Goal: Information Seeking & Learning: Learn about a topic

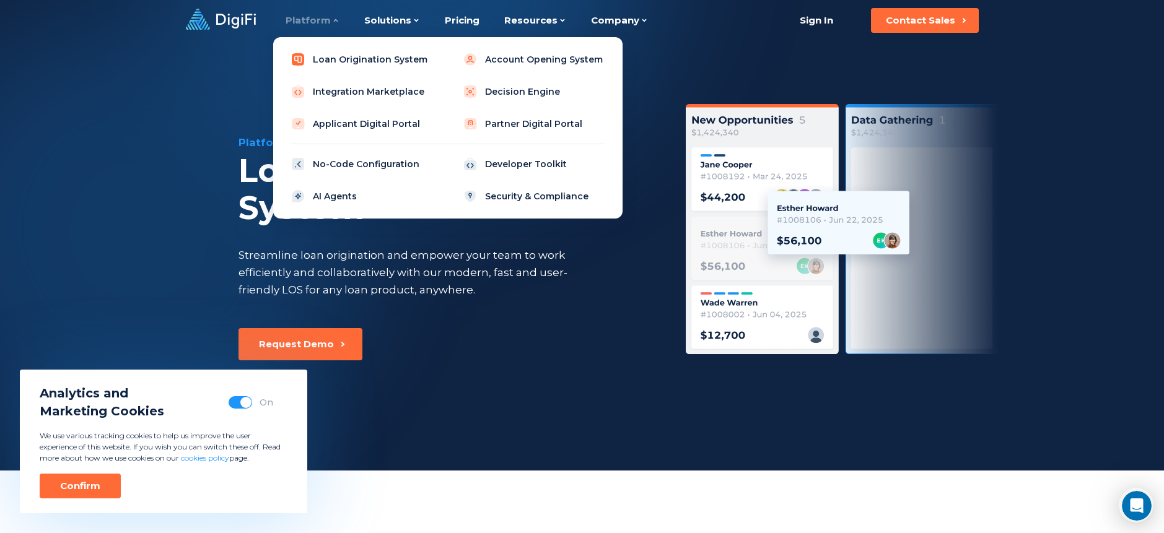
click at [328, 63] on link "Loan Origination System" at bounding box center [361, 59] width 157 height 25
click at [525, 87] on link "Decision Engine" at bounding box center [533, 91] width 157 height 25
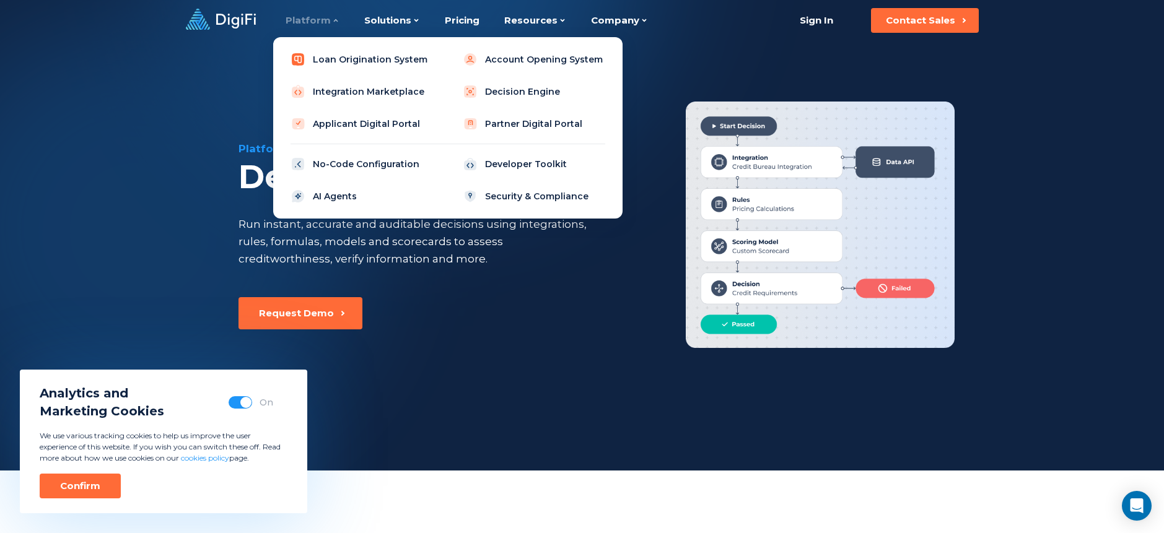
click at [330, 58] on link "Loan Origination System" at bounding box center [361, 59] width 157 height 25
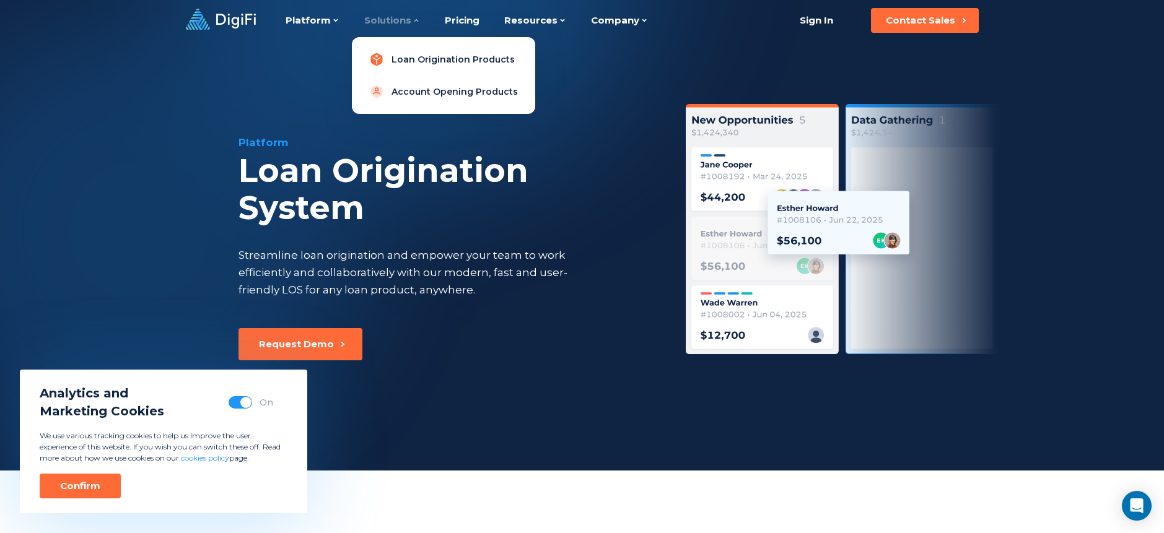
click at [414, 64] on link "Loan Origination Products" at bounding box center [444, 59] width 164 height 25
